Goal: Check status: Check status

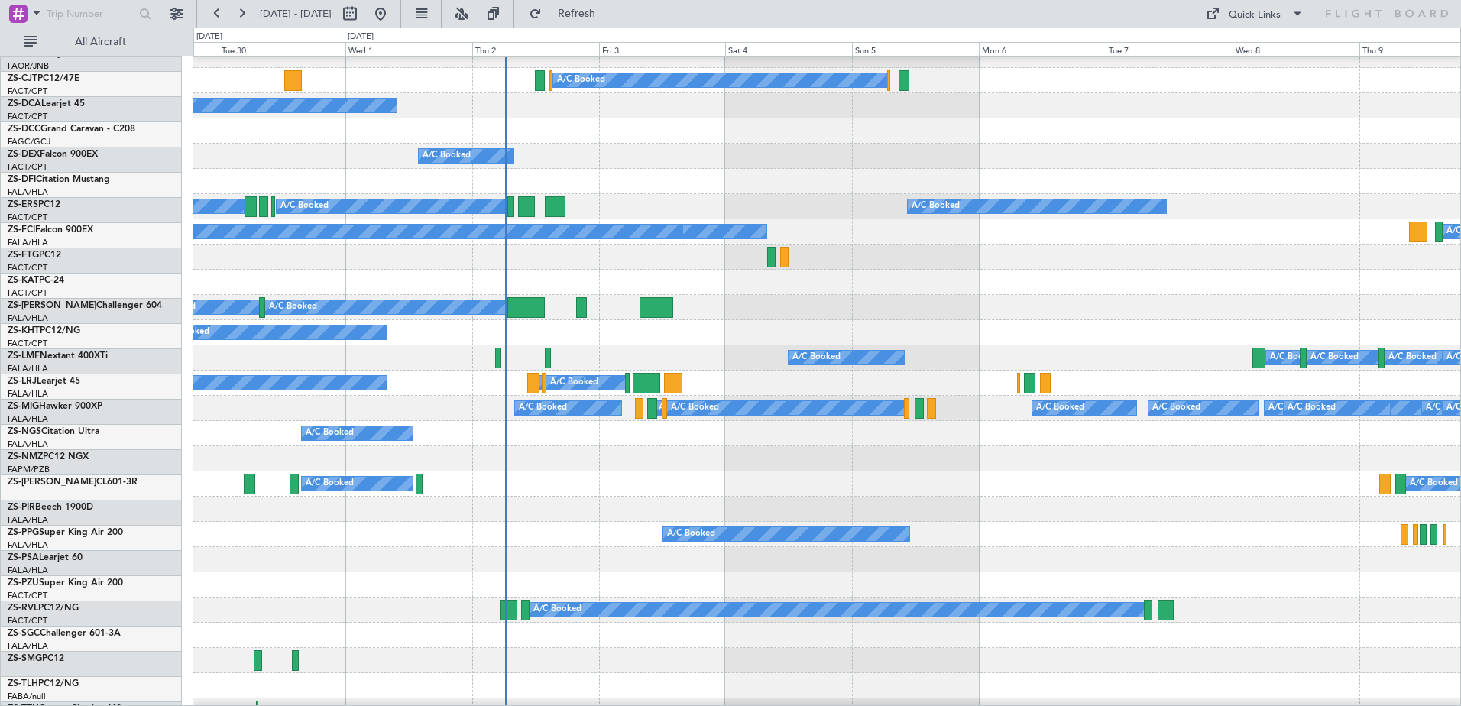
scroll to position [92, 0]
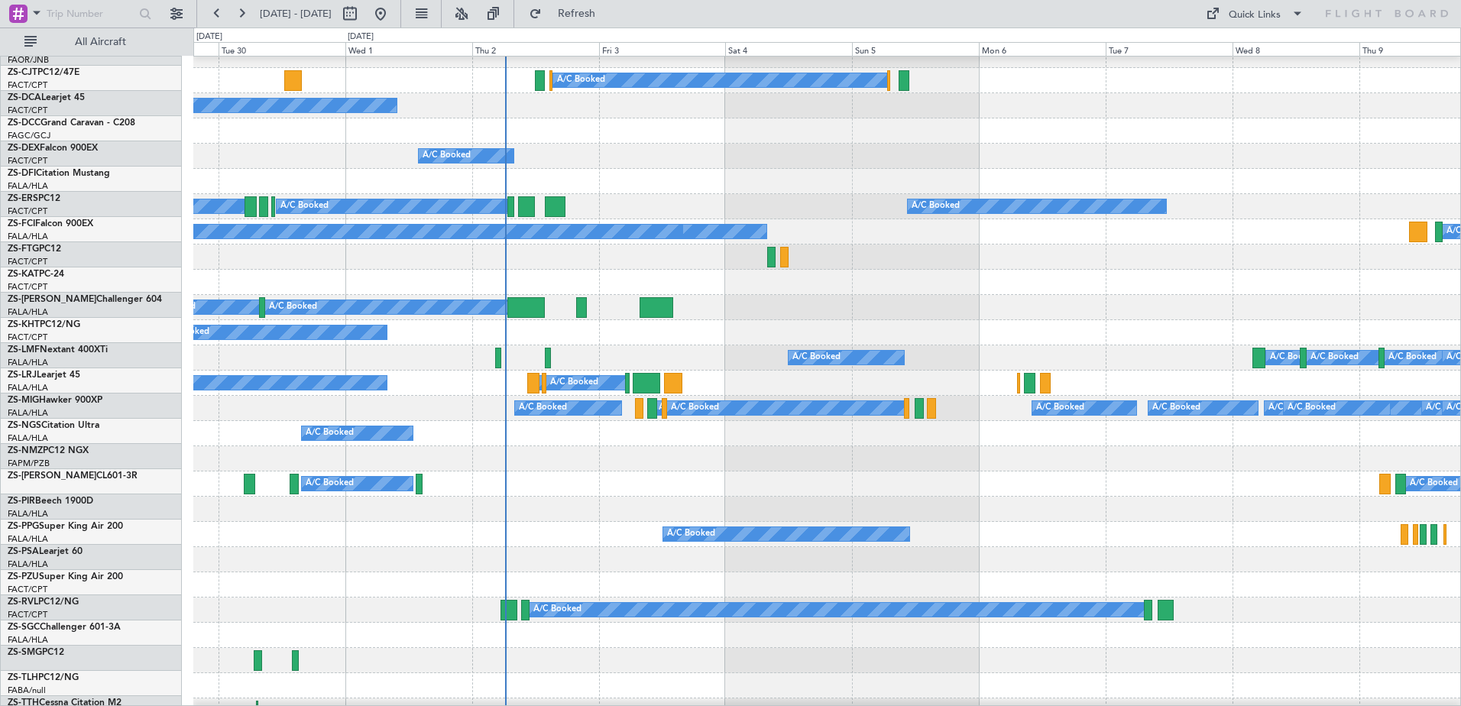
click at [736, 473] on div "A/C Booked A/C Booked" at bounding box center [826, 483] width 1267 height 25
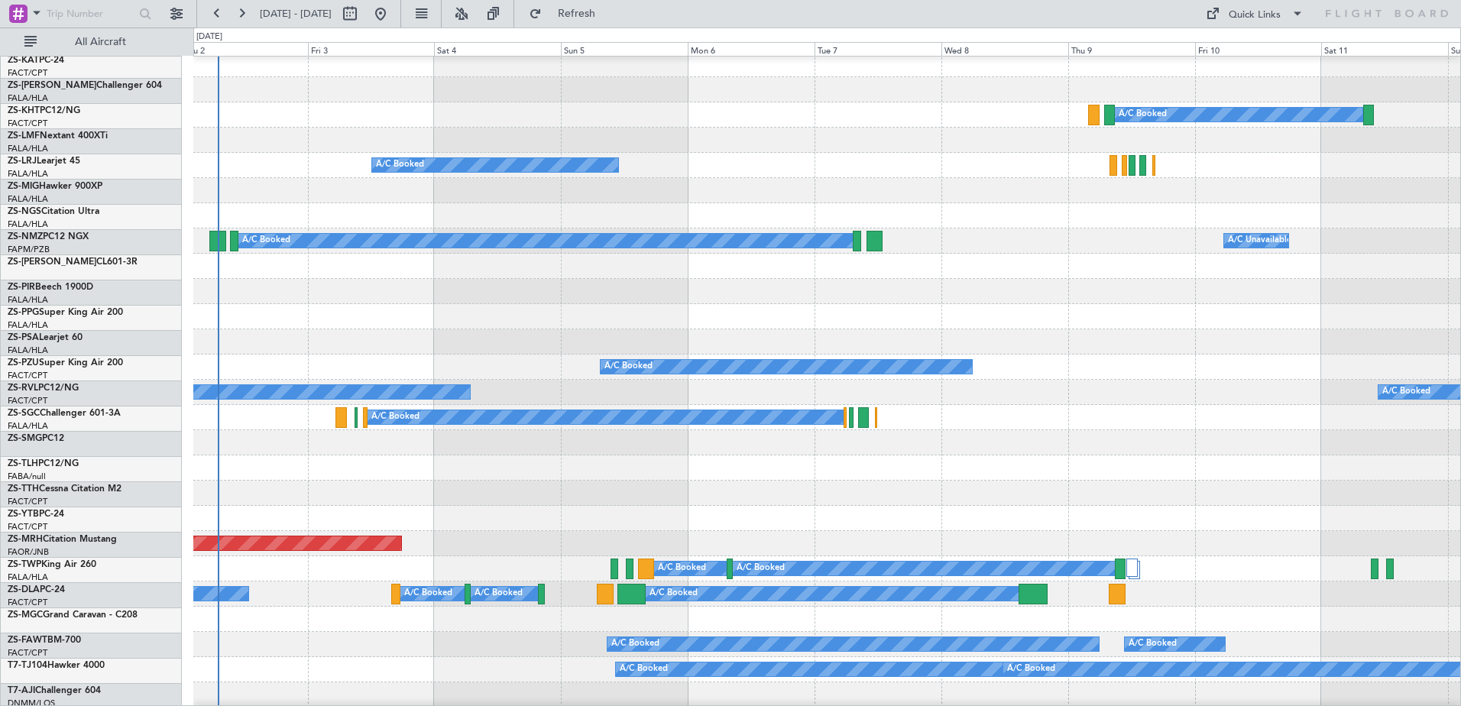
scroll to position [535, 0]
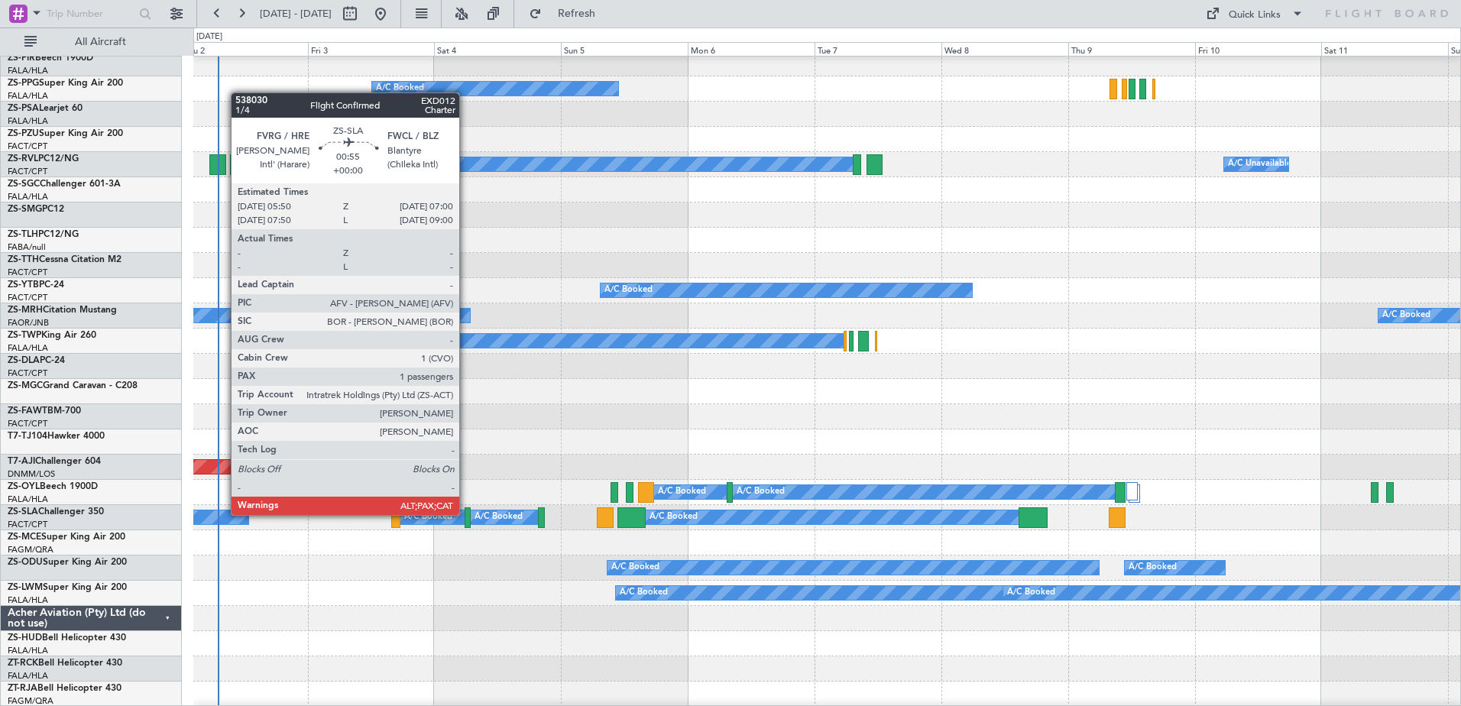
click at [466, 515] on div at bounding box center [468, 517] width 7 height 21
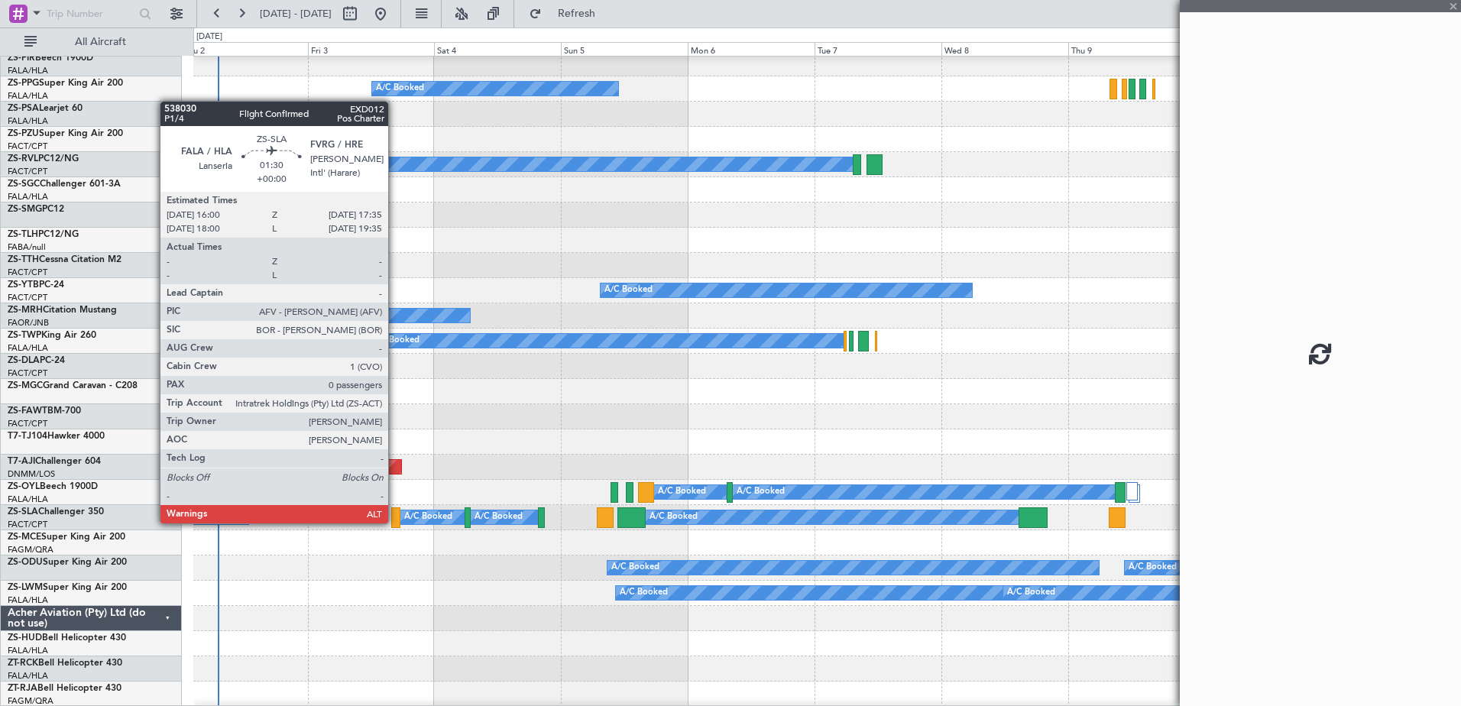
click at [395, 523] on div at bounding box center [395, 517] width 8 height 21
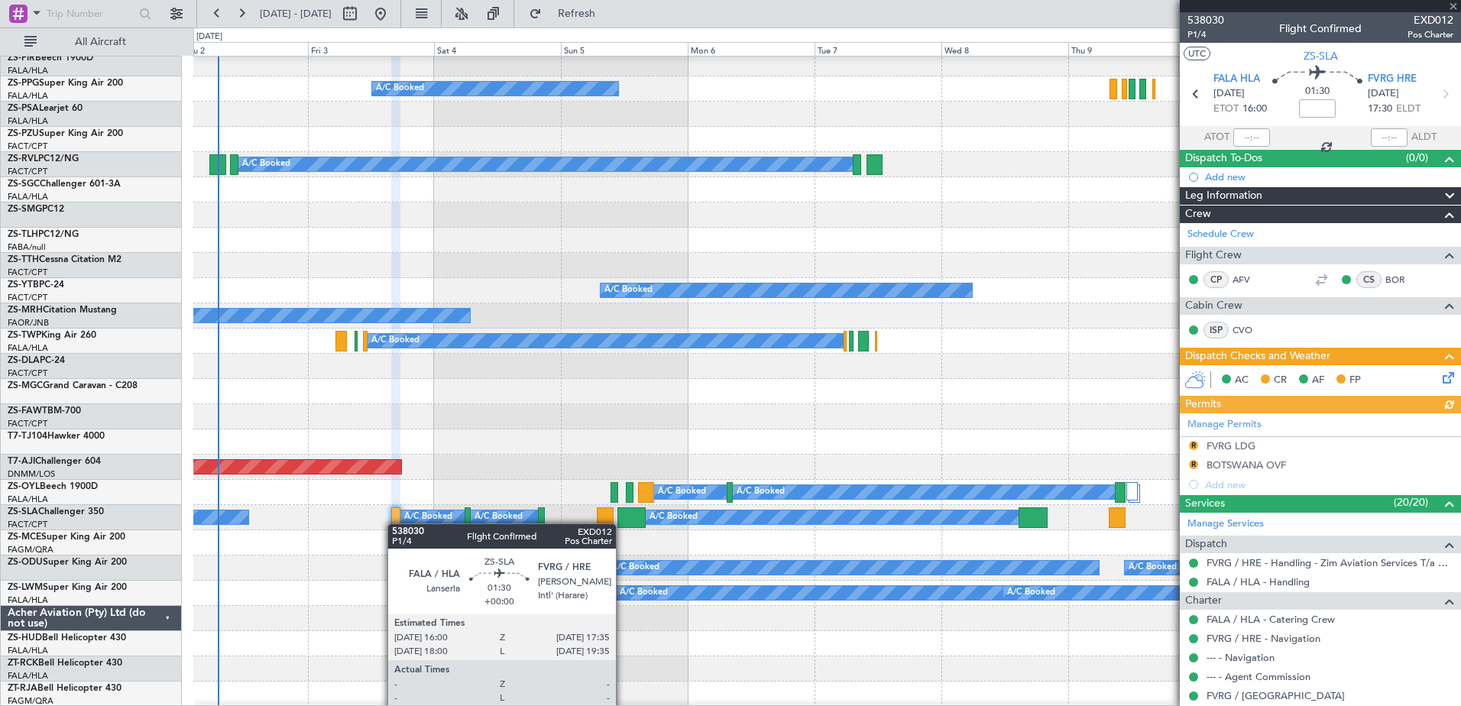
click at [395, 523] on div at bounding box center [395, 517] width 8 height 21
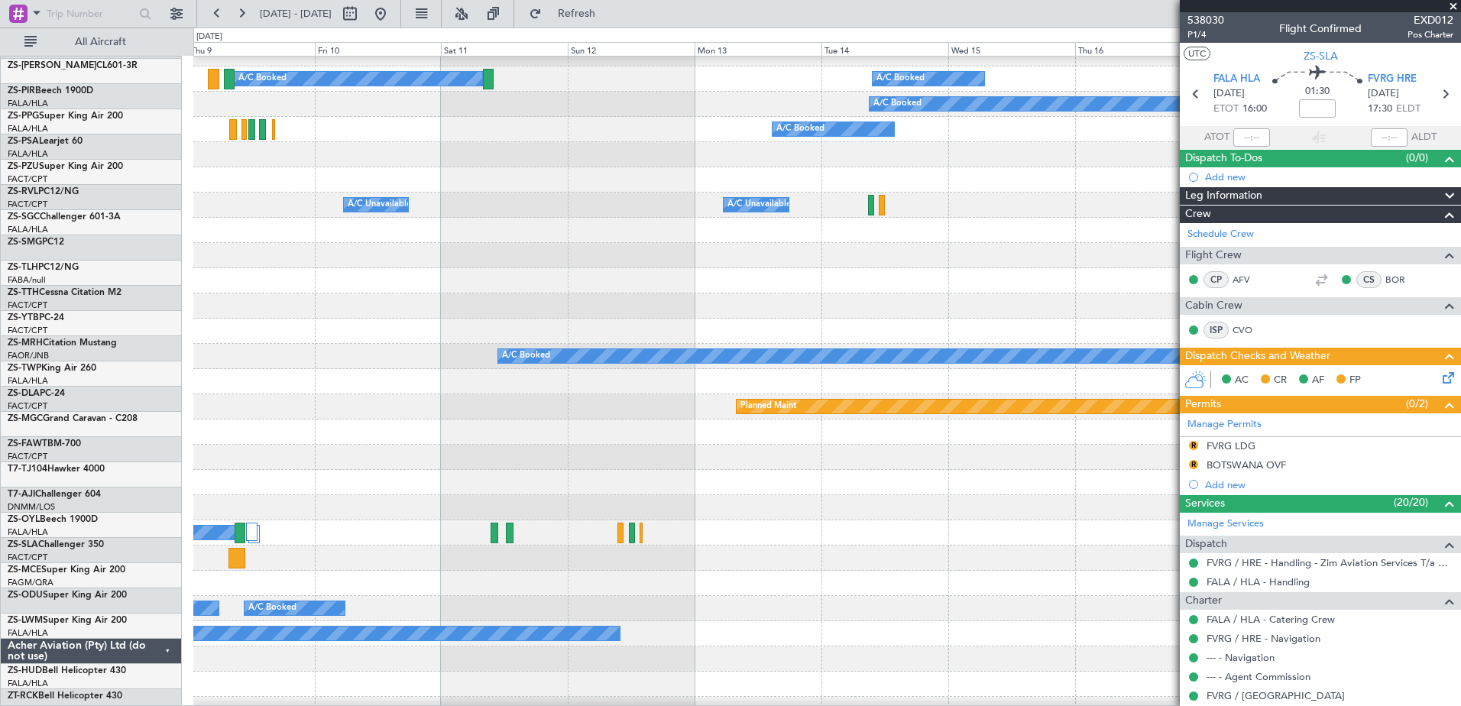
click at [198, 251] on div at bounding box center [826, 255] width 1267 height 25
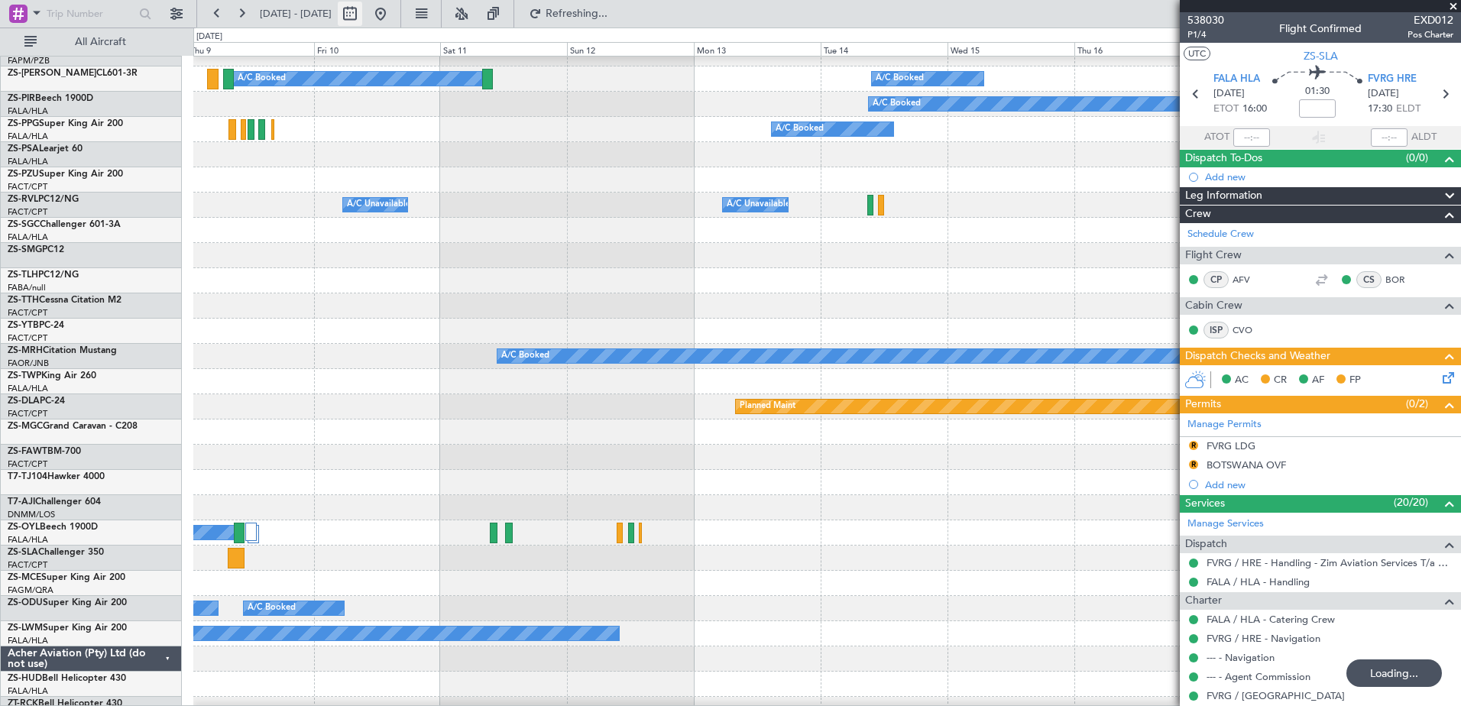
click at [362, 12] on button at bounding box center [350, 14] width 24 height 24
select select "10"
select select "2025"
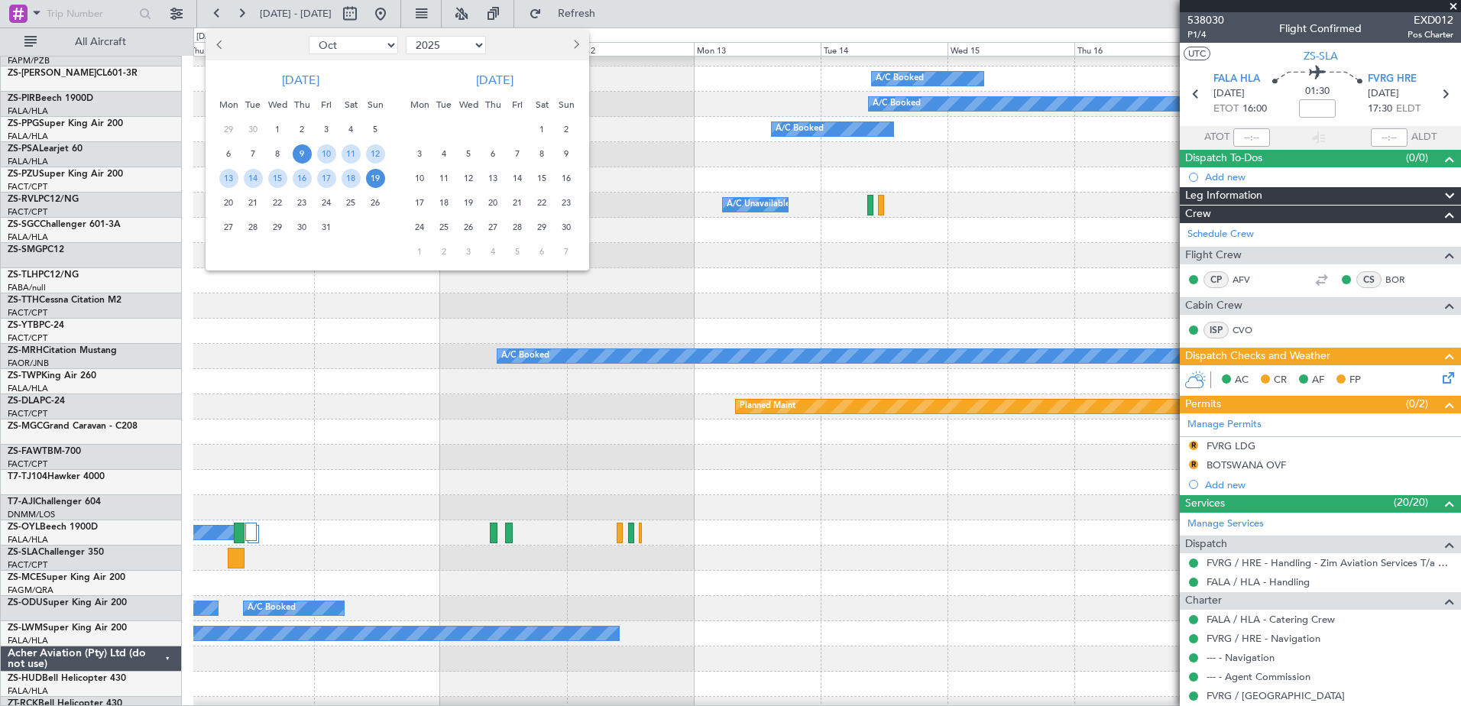
click at [572, 41] on button "Next month" at bounding box center [575, 45] width 17 height 24
click at [516, 151] on span "12" at bounding box center [517, 153] width 19 height 19
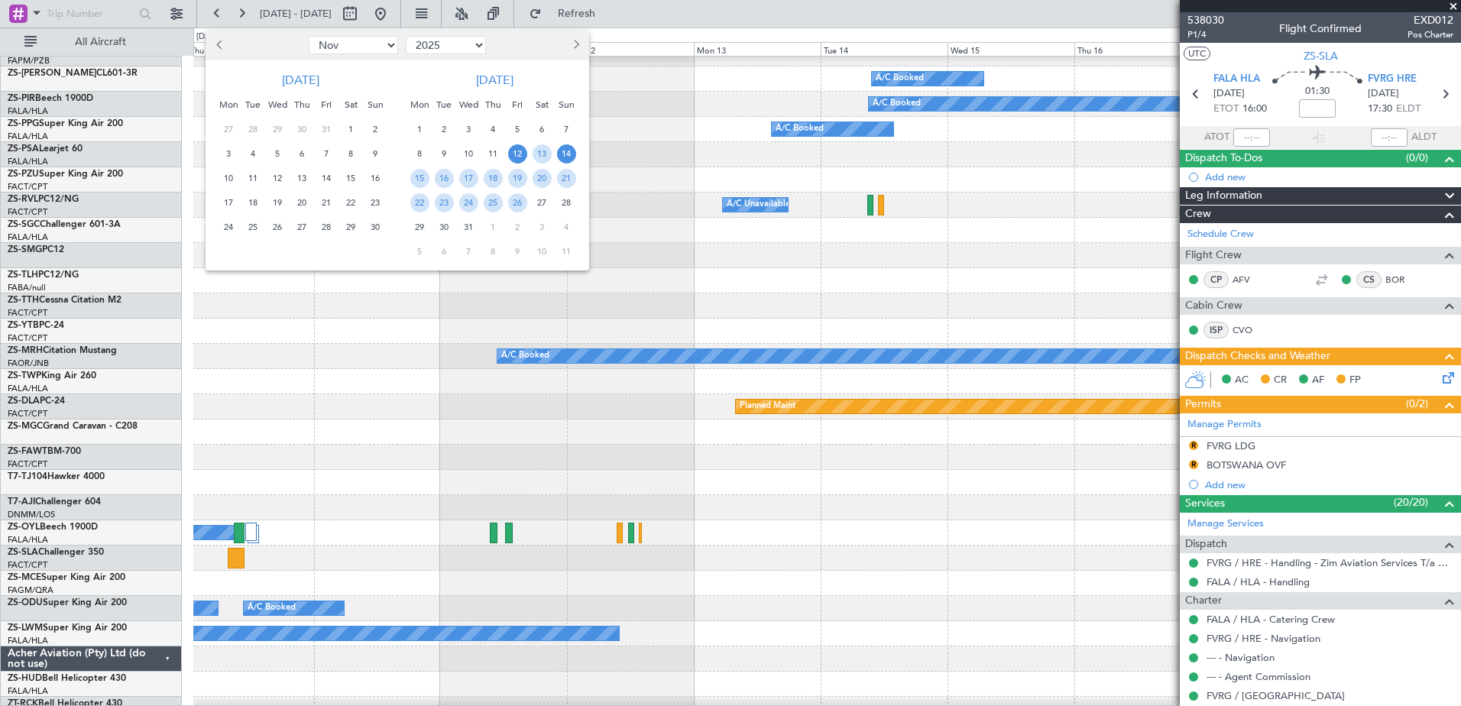
click at [567, 157] on span "14" at bounding box center [566, 153] width 19 height 19
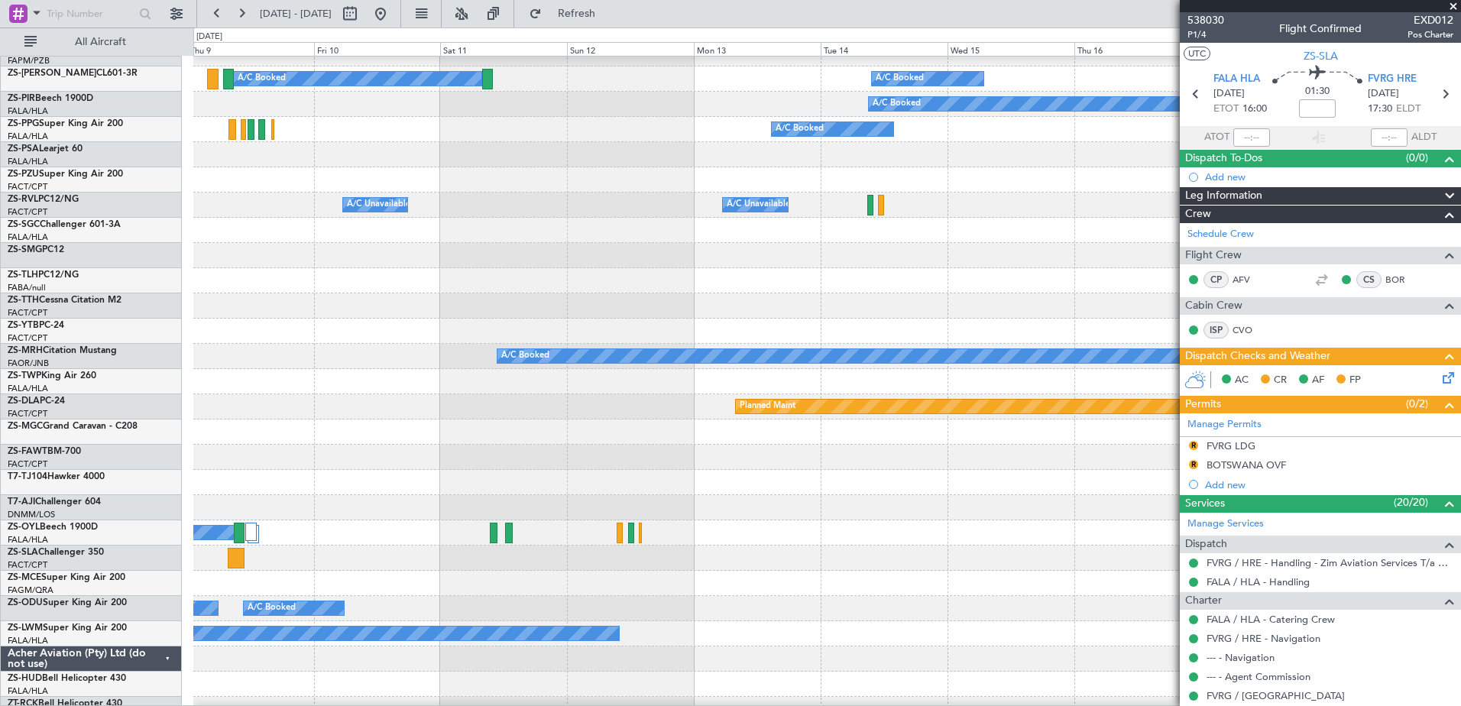
select select "12"
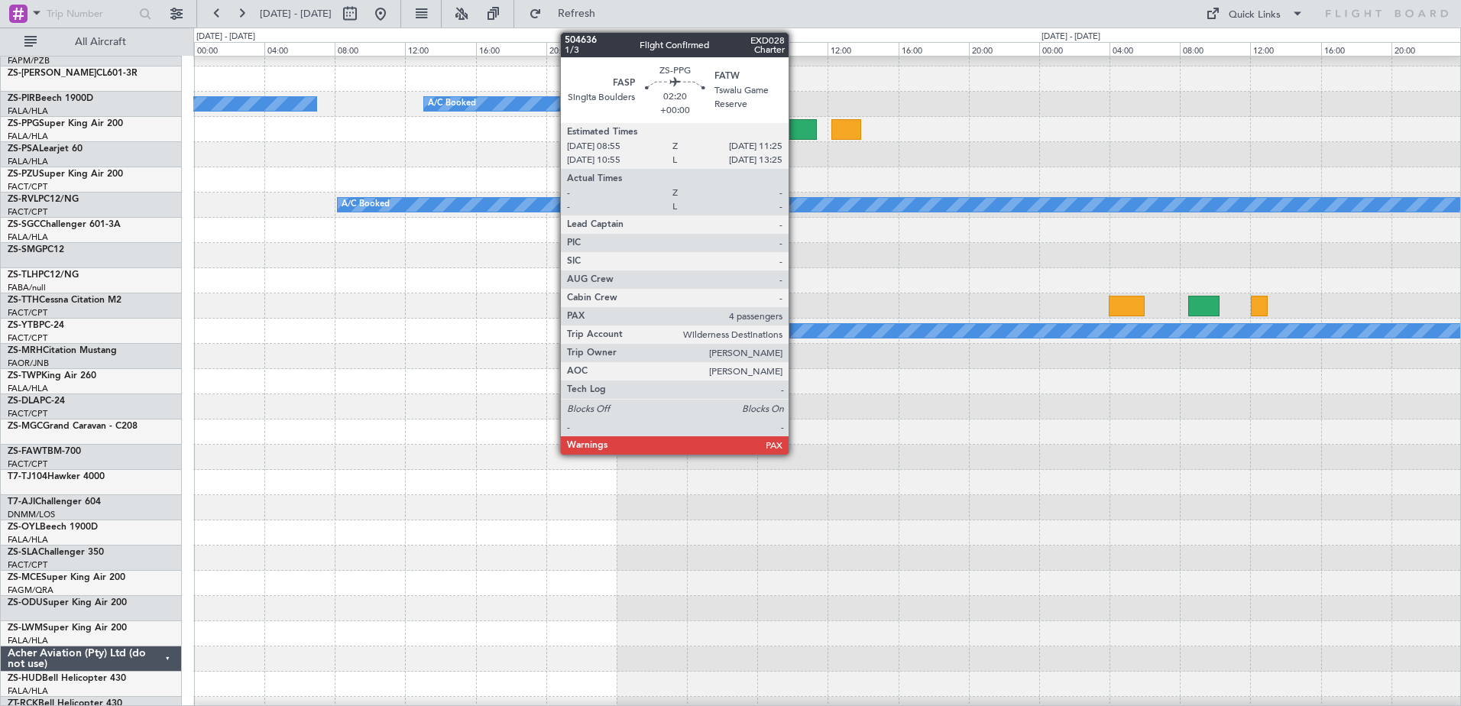
click at [795, 126] on div at bounding box center [795, 129] width 44 height 21
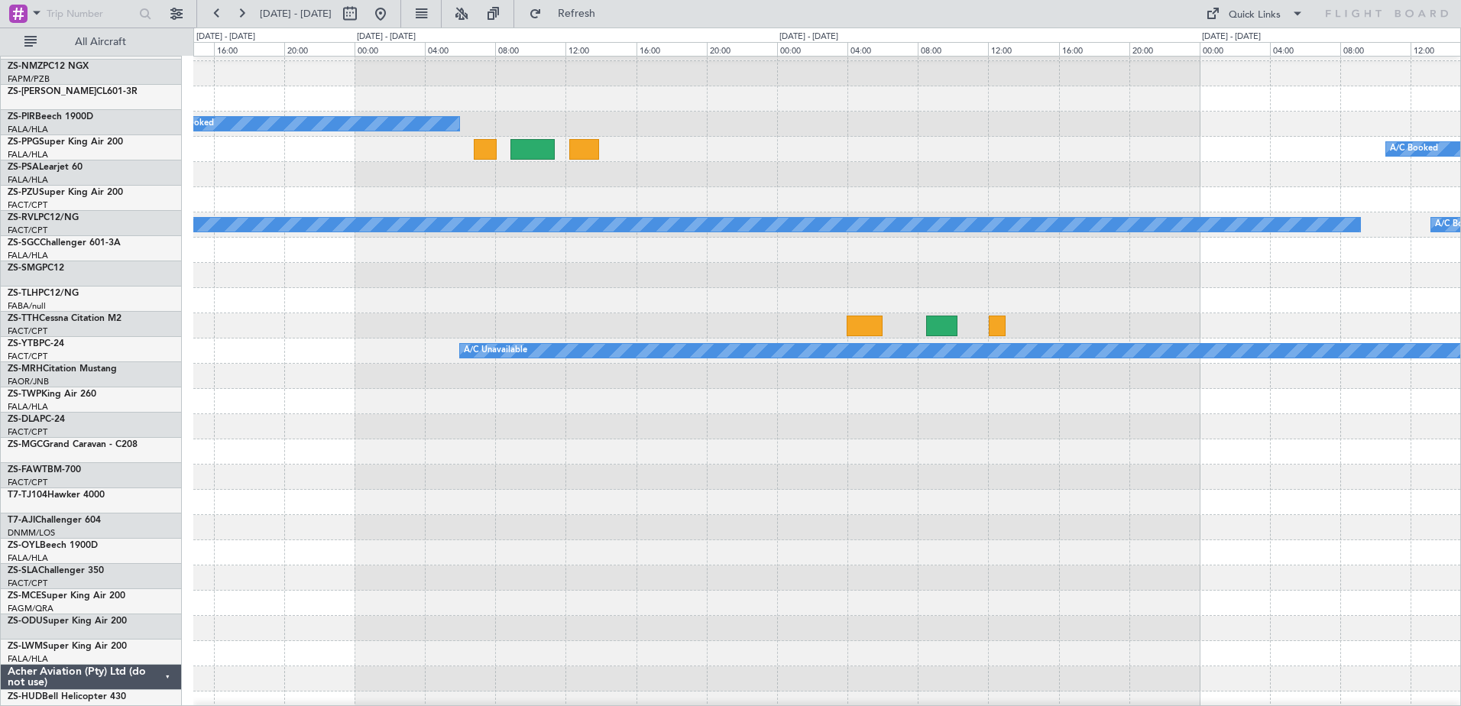
click at [747, 390] on div at bounding box center [826, 401] width 1267 height 25
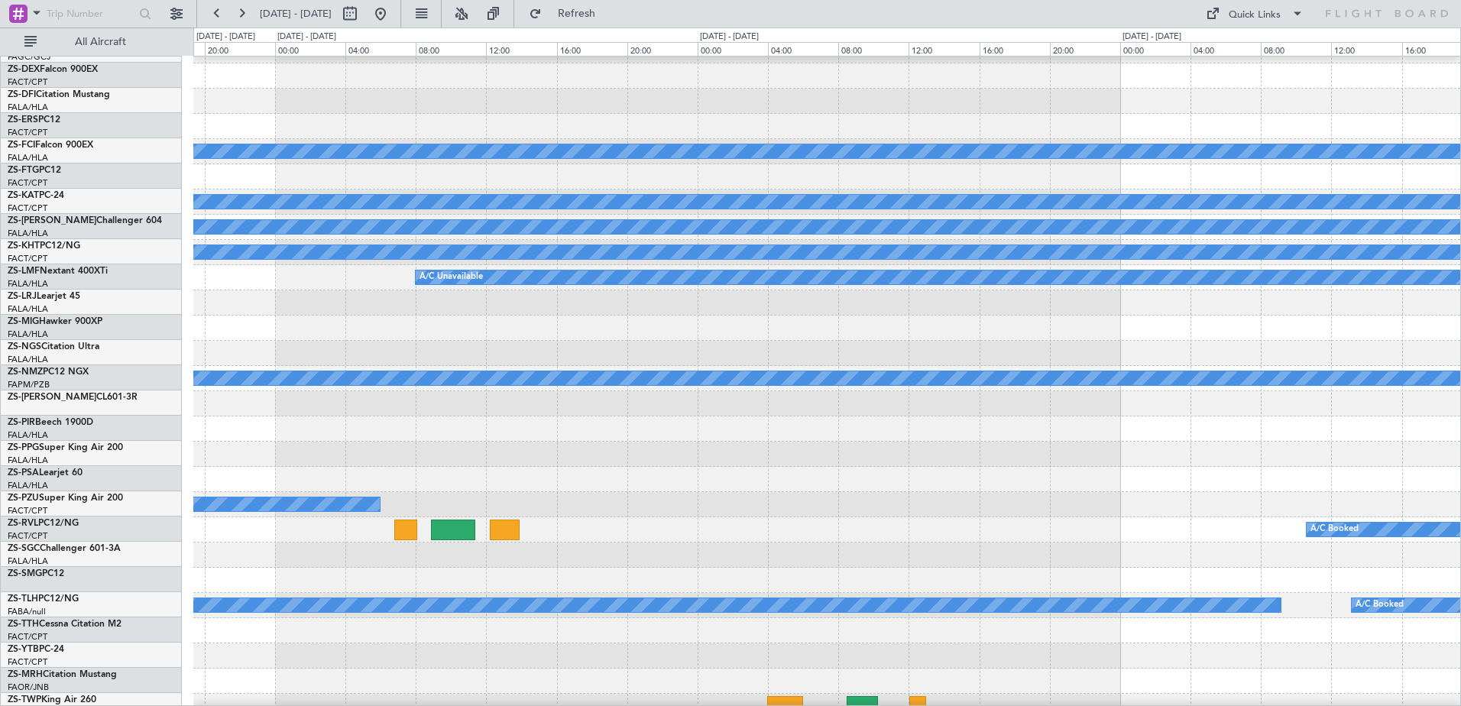
scroll to position [0, 0]
